Goal: Task Accomplishment & Management: Complete application form

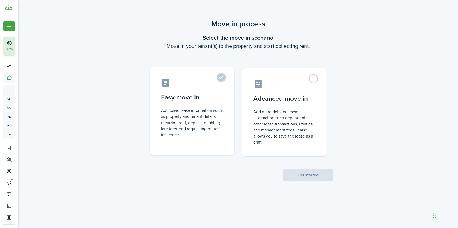
click at [218, 82] on label "Easy move in Add basic lease information such as property and tenant details, r…" at bounding box center [192, 111] width 84 height 88
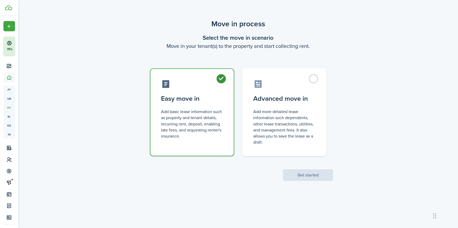
radio input "true"
click at [293, 171] on button "Get started" at bounding box center [308, 176] width 50 height 12
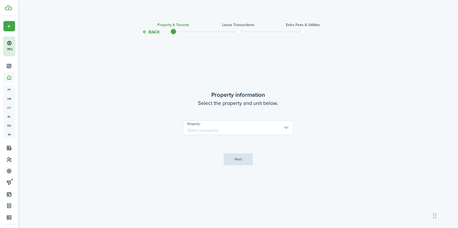
click at [253, 129] on input "Property" at bounding box center [238, 127] width 111 height 15
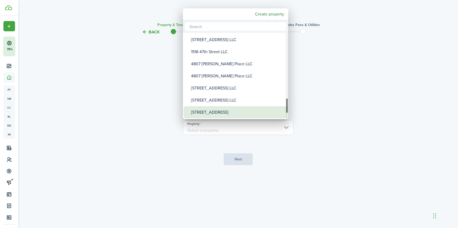
click at [211, 114] on div "[STREET_ADDRESS]" at bounding box center [237, 112] width 93 height 12
type input "[STREET_ADDRESS]"
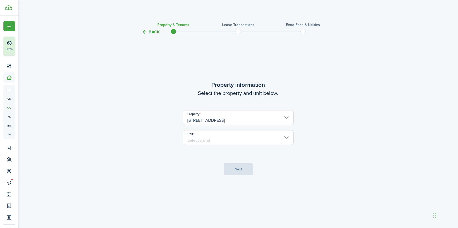
click at [225, 138] on input "Unit" at bounding box center [238, 137] width 111 height 15
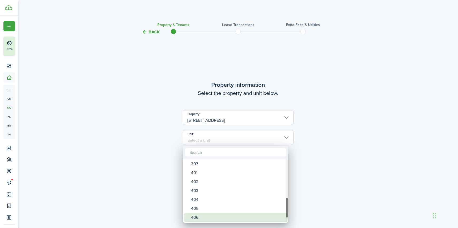
click at [198, 216] on div "406" at bounding box center [237, 217] width 93 height 9
type input "406"
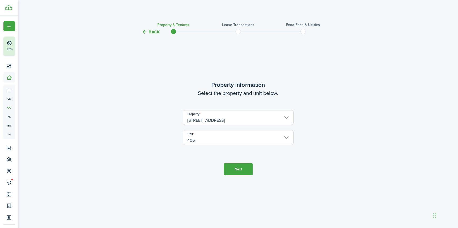
click at [238, 171] on button "Next" at bounding box center [238, 170] width 29 height 12
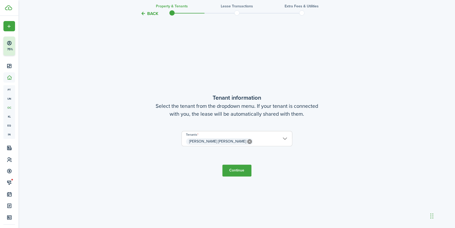
click at [234, 173] on button "Continue" at bounding box center [236, 171] width 29 height 12
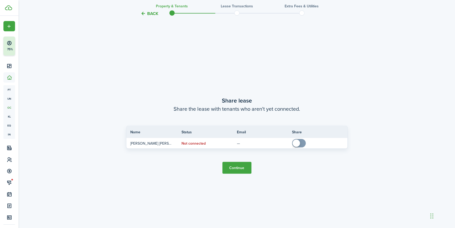
scroll to position [422, 0]
click at [238, 166] on button "Continue" at bounding box center [236, 168] width 29 height 12
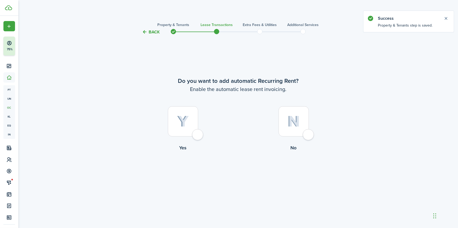
click at [195, 134] on div at bounding box center [183, 121] width 30 height 30
radio input "true"
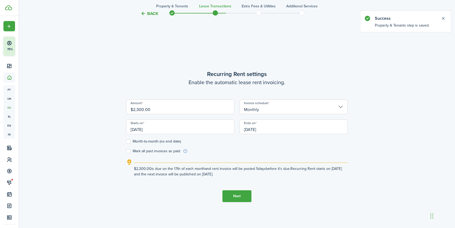
scroll to position [193, 0]
click at [279, 127] on input "[DATE]" at bounding box center [293, 126] width 108 height 15
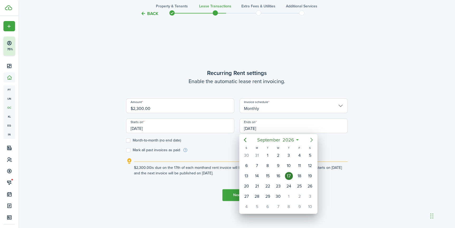
click at [310, 138] on icon "Next page" at bounding box center [311, 140] width 6 height 6
click at [289, 156] on div "1" at bounding box center [289, 156] width 8 height 8
type input "[DATE]"
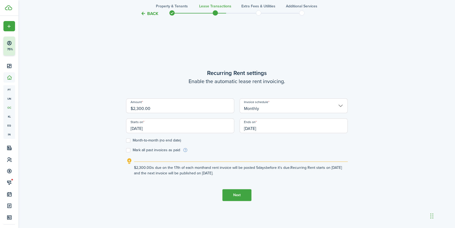
drag, startPoint x: 177, startPoint y: 108, endPoint x: 171, endPoint y: 108, distance: 5.3
click at [171, 108] on input "$2,300.00" at bounding box center [180, 106] width 108 height 15
drag, startPoint x: 161, startPoint y: 128, endPoint x: 113, endPoint y: 128, distance: 48.5
click at [113, 128] on div "Back Property & Tenants Lease Transactions Extra fees & Utilities Additional Se…" at bounding box center [237, 37] width 306 height 424
click at [160, 128] on input "[DATE]" at bounding box center [180, 126] width 108 height 15
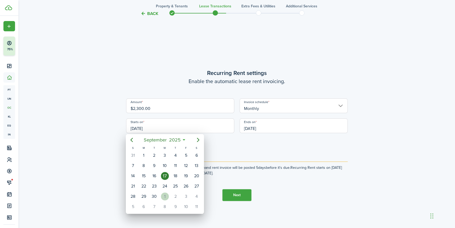
click at [163, 198] on div "1" at bounding box center [165, 197] width 8 height 8
type input "[DATE]"
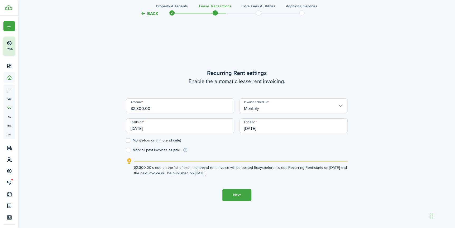
scroll to position [0, 0]
click at [262, 128] on input "[DATE]" at bounding box center [293, 126] width 108 height 15
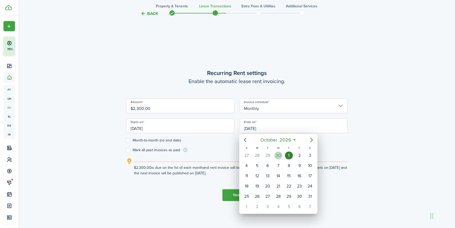
click at [278, 154] on div "30" at bounding box center [278, 156] width 8 height 8
type input "[DATE]"
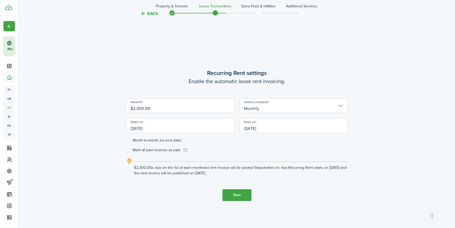
click at [237, 195] on button "Next" at bounding box center [236, 195] width 29 height 12
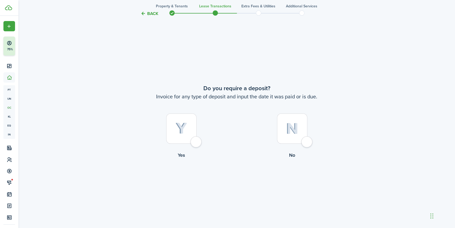
scroll to position [422, 0]
click at [194, 143] on div at bounding box center [181, 129] width 30 height 30
radio input "true"
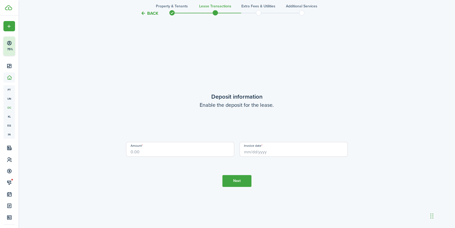
scroll to position [650, 0]
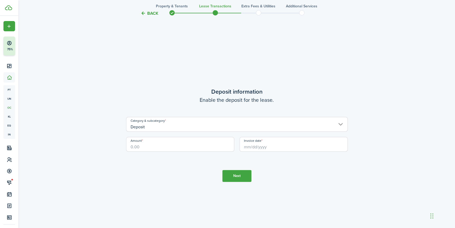
click at [168, 125] on input "Deposit" at bounding box center [236, 124] width 221 height 15
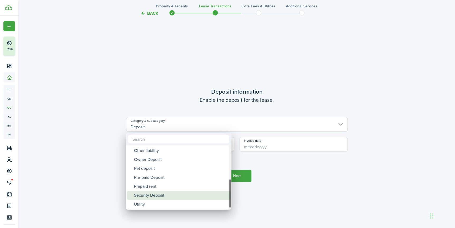
click at [163, 196] on div "Security Deposit" at bounding box center [180, 195] width 93 height 9
type input "Deposit / Security Deposit"
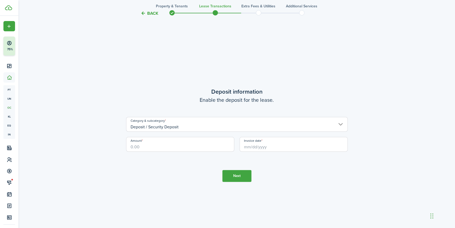
click at [152, 148] on input "Amount" at bounding box center [180, 144] width 108 height 15
click at [248, 146] on input "Invoice date" at bounding box center [293, 144] width 108 height 15
type input "$3,450.00"
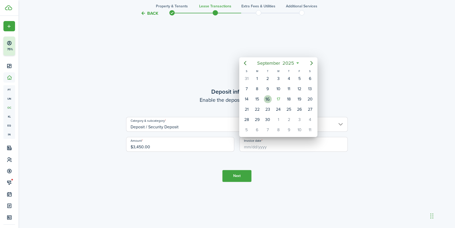
click at [270, 98] on div "16" at bounding box center [268, 99] width 8 height 8
type input "[DATE]"
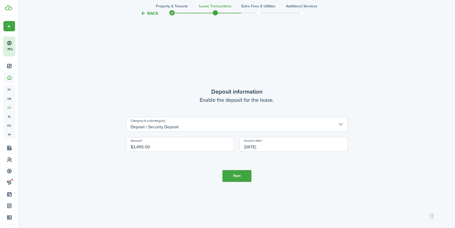
click at [237, 176] on button "Next" at bounding box center [236, 176] width 29 height 12
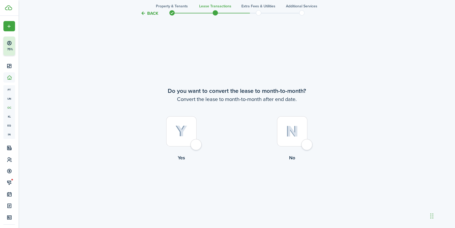
scroll to position [879, 0]
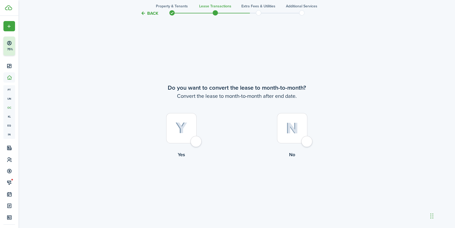
click at [196, 143] on div at bounding box center [181, 128] width 30 height 30
radio input "true"
click at [239, 180] on button "Continue" at bounding box center [236, 180] width 29 height 12
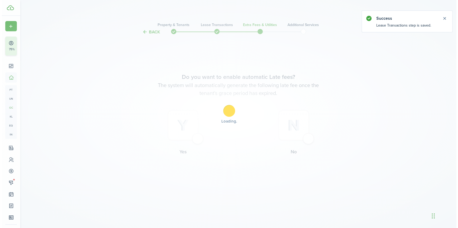
scroll to position [0, 0]
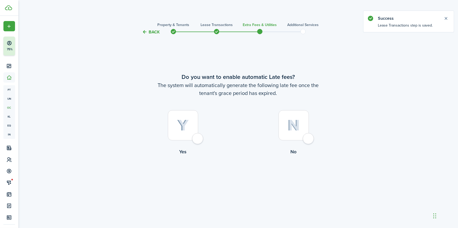
click at [194, 139] on div at bounding box center [183, 125] width 30 height 30
radio input "true"
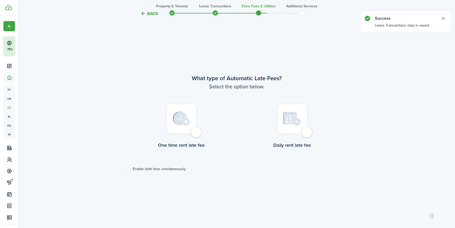
scroll to position [193, 0]
click at [195, 129] on div at bounding box center [181, 119] width 30 height 30
radio input "true"
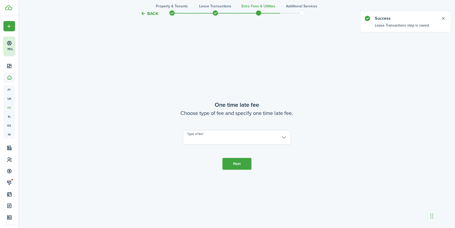
scroll to position [422, 0]
click at [196, 135] on input "Type of fee" at bounding box center [237, 137] width 108 height 15
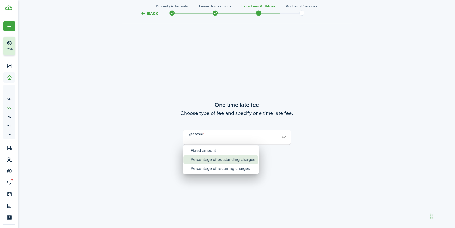
click at [204, 160] on div "Percentage of outstanding charges" at bounding box center [223, 159] width 64 height 9
type input "Percentage of outstanding charges"
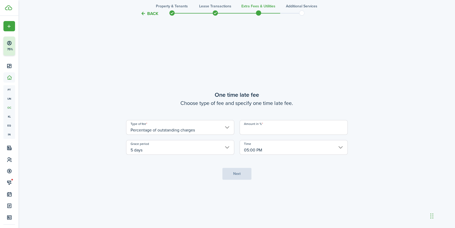
click at [250, 129] on input "Amount in %" at bounding box center [293, 127] width 108 height 15
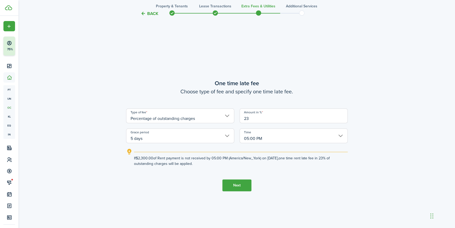
drag, startPoint x: 255, startPoint y: 120, endPoint x: 240, endPoint y: 120, distance: 15.0
click at [240, 120] on input "23" at bounding box center [293, 116] width 108 height 15
type input "5"
click at [233, 185] on button "Next" at bounding box center [236, 186] width 29 height 12
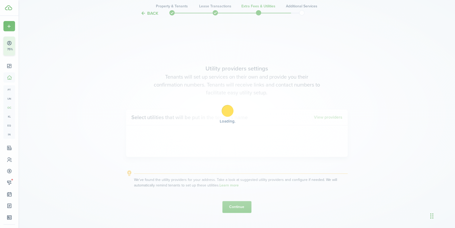
scroll to position [650, 0]
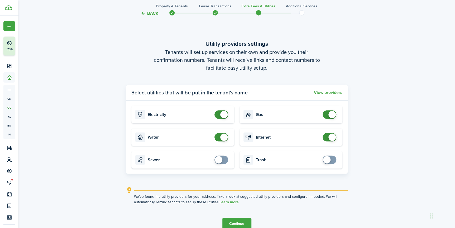
checkbox input "true"
click at [218, 159] on span at bounding box center [218, 160] width 7 height 7
click at [239, 222] on button "Continue" at bounding box center [236, 224] width 29 height 12
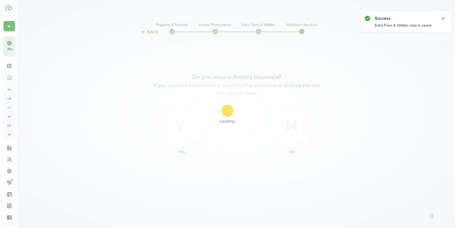
scroll to position [0, 0]
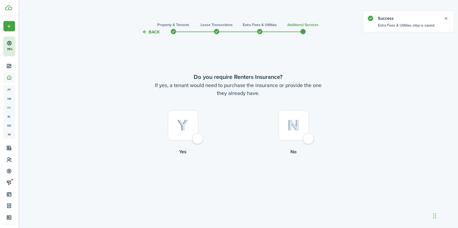
click at [306, 137] on div at bounding box center [294, 125] width 30 height 30
radio input "true"
click at [240, 179] on button "Complete move in" at bounding box center [238, 178] width 39 height 12
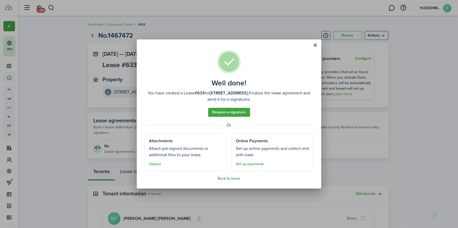
click at [223, 180] on button "Back to lease" at bounding box center [229, 179] width 22 height 4
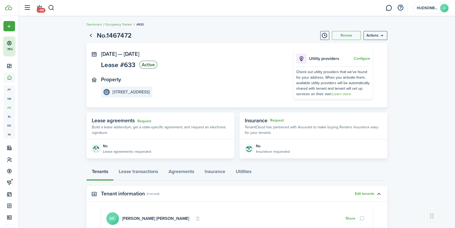
click at [118, 26] on link "Occupancy Tracker" at bounding box center [118, 24] width 27 height 5
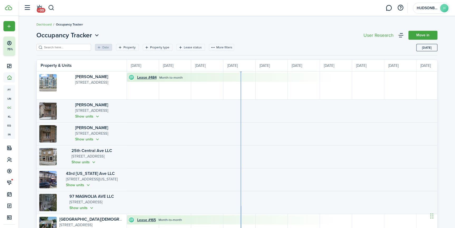
scroll to position [0, 96]
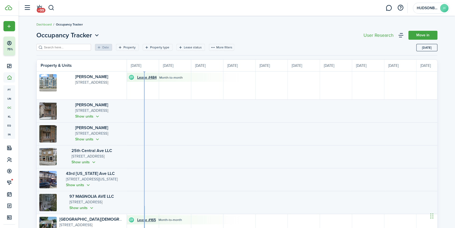
click at [45, 22] on ul "Dashboard Occupancy Tracker" at bounding box center [59, 24] width 46 height 7
click at [44, 24] on link "Dashboard" at bounding box center [43, 24] width 15 height 5
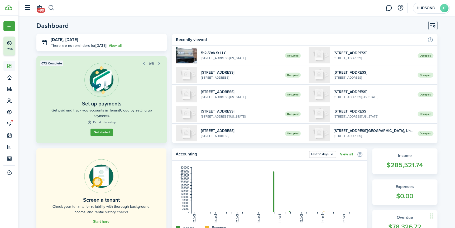
click at [52, 6] on button "button" at bounding box center [51, 7] width 7 height 9
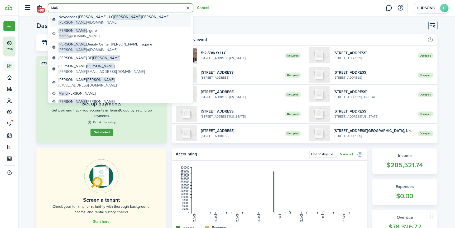
scroll to position [43, 0]
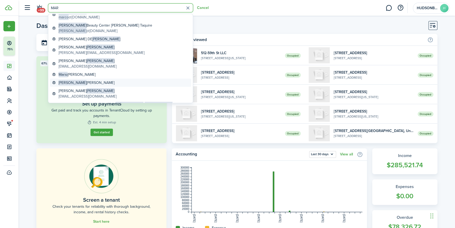
type input "MAR"
click at [77, 82] on global-search-item-title "[PERSON_NAME] [PERSON_NAME]" at bounding box center [87, 83] width 56 height 6
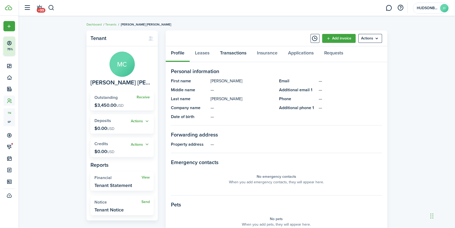
click at [235, 51] on link "Transactions" at bounding box center [233, 54] width 37 height 16
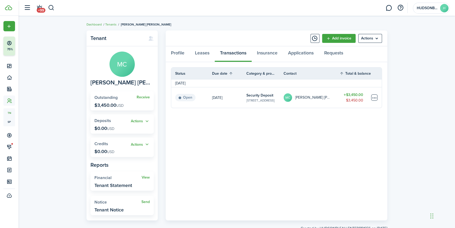
click at [377, 97] on table-menu-btn-icon at bounding box center [374, 98] width 6 height 6
click at [340, 117] on link "Mark as paid" at bounding box center [354, 117] width 46 height 9
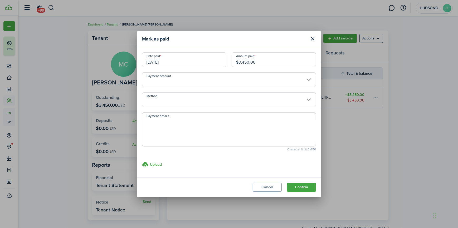
click at [165, 79] on input "Payment account" at bounding box center [229, 79] width 174 height 15
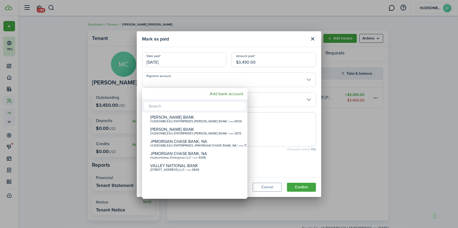
click at [165, 79] on div at bounding box center [229, 114] width 542 height 313
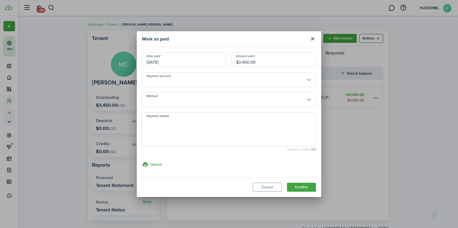
click at [166, 100] on input "Method" at bounding box center [229, 99] width 174 height 15
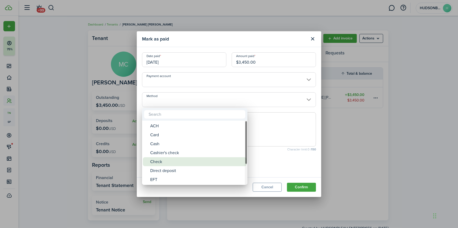
click at [162, 160] on div "Check" at bounding box center [196, 162] width 93 height 9
type input "Check"
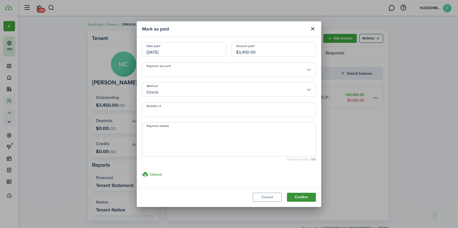
click at [304, 196] on button "Confirm" at bounding box center [301, 197] width 29 height 9
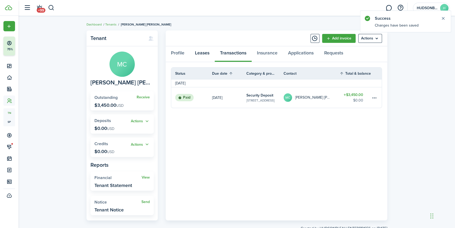
click at [198, 52] on link "Leases" at bounding box center [201, 54] width 25 height 16
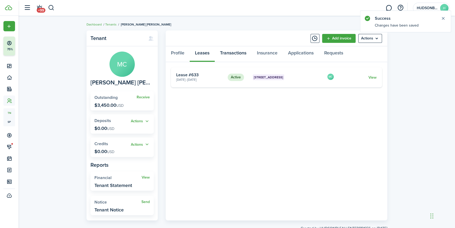
click at [232, 52] on link "Transactions" at bounding box center [233, 54] width 37 height 16
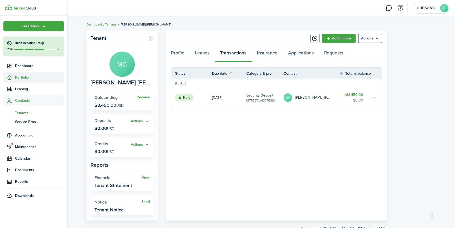
click at [25, 74] on span "Portfolio" at bounding box center [33, 77] width 60 height 10
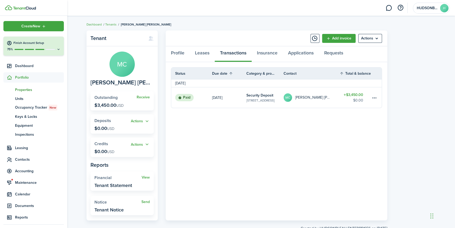
click at [26, 87] on span "Properties" at bounding box center [39, 90] width 49 height 6
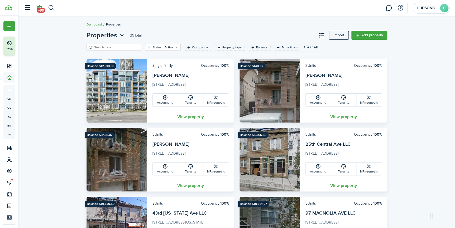
click at [41, 10] on span "+99" at bounding box center [41, 10] width 9 height 5
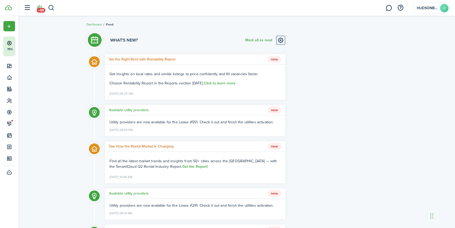
click at [40, 9] on li "+99" at bounding box center [39, 7] width 12 height 13
click at [27, 7] on button "button" at bounding box center [27, 8] width 10 height 10
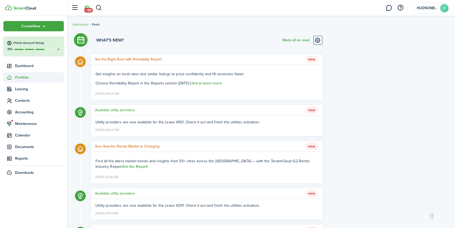
click at [24, 77] on span "Portfolio" at bounding box center [39, 78] width 49 height 6
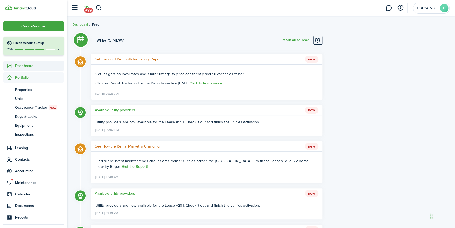
click at [27, 66] on span "Dashboard" at bounding box center [39, 66] width 49 height 6
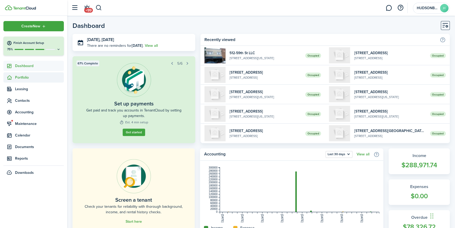
click at [24, 79] on span "Portfolio" at bounding box center [39, 78] width 49 height 6
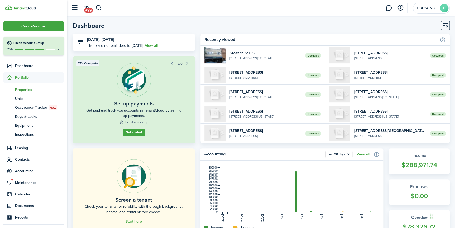
click at [26, 91] on span "Properties" at bounding box center [39, 90] width 49 height 6
